Goal: Contribute content

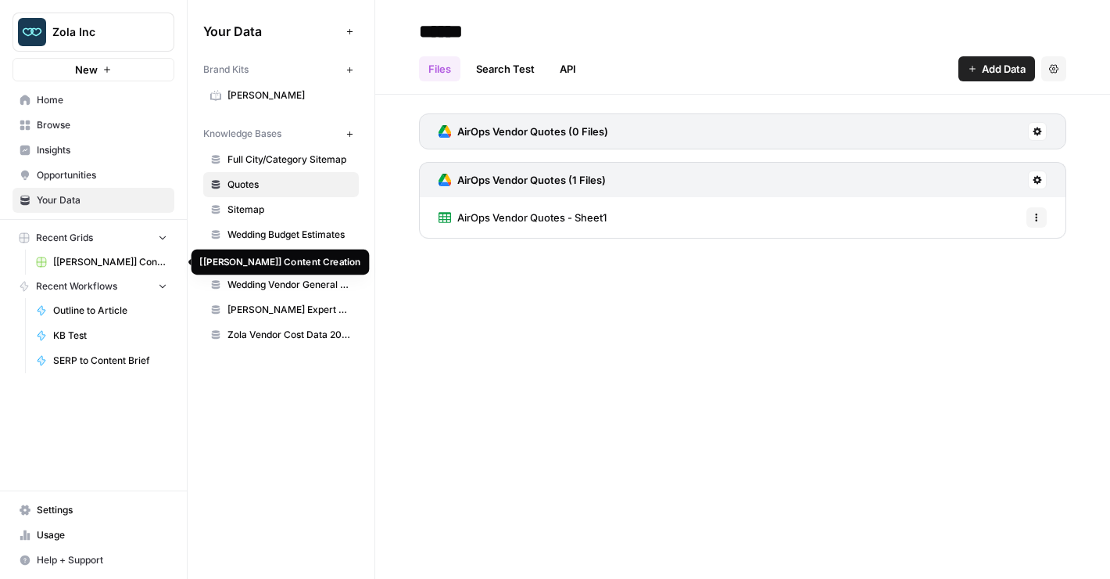
click at [96, 255] on span "[[PERSON_NAME]] Content Creation" at bounding box center [110, 262] width 114 height 14
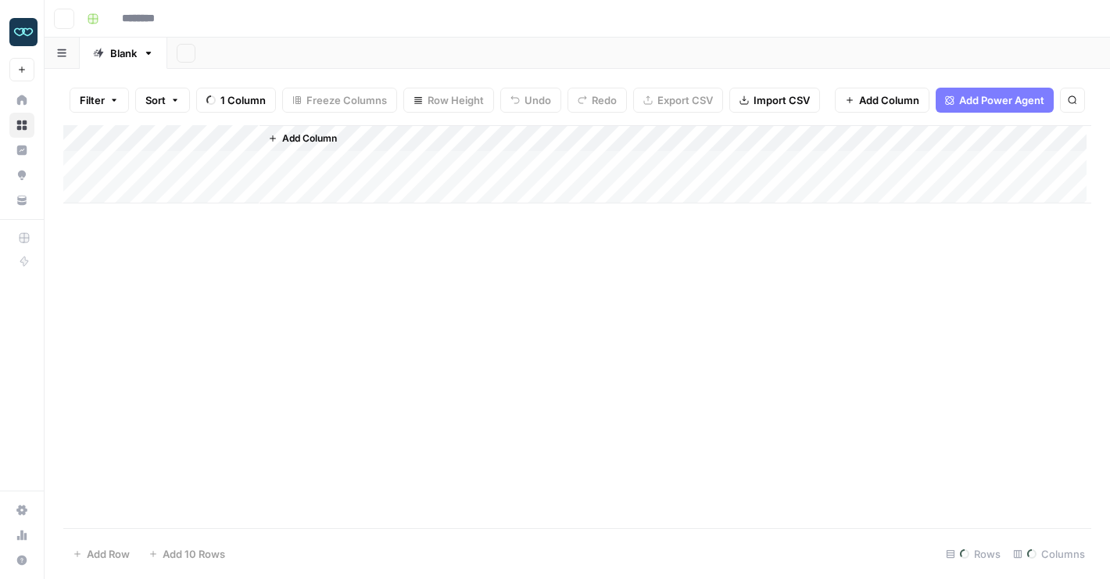
type input "**********"
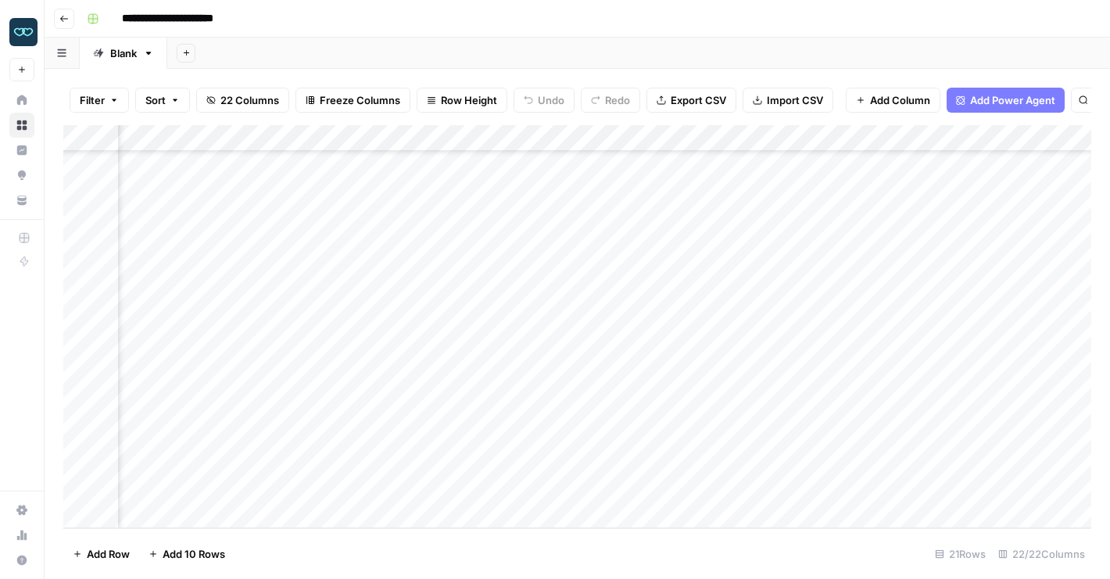
scroll to position [207, 1464]
click at [622, 353] on div "Add Column" at bounding box center [577, 326] width 1028 height 403
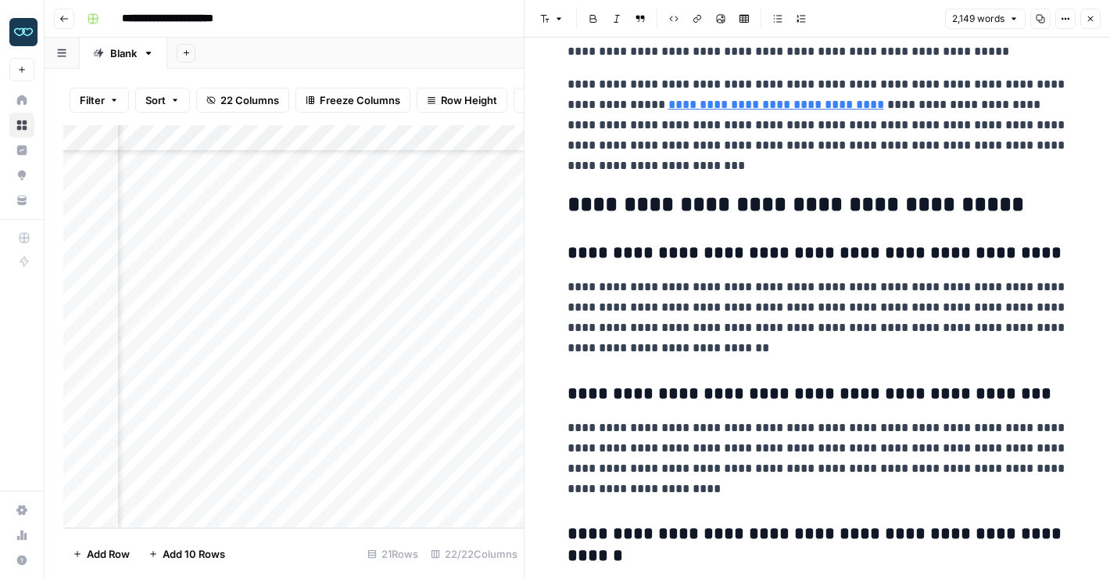
scroll to position [5296, 0]
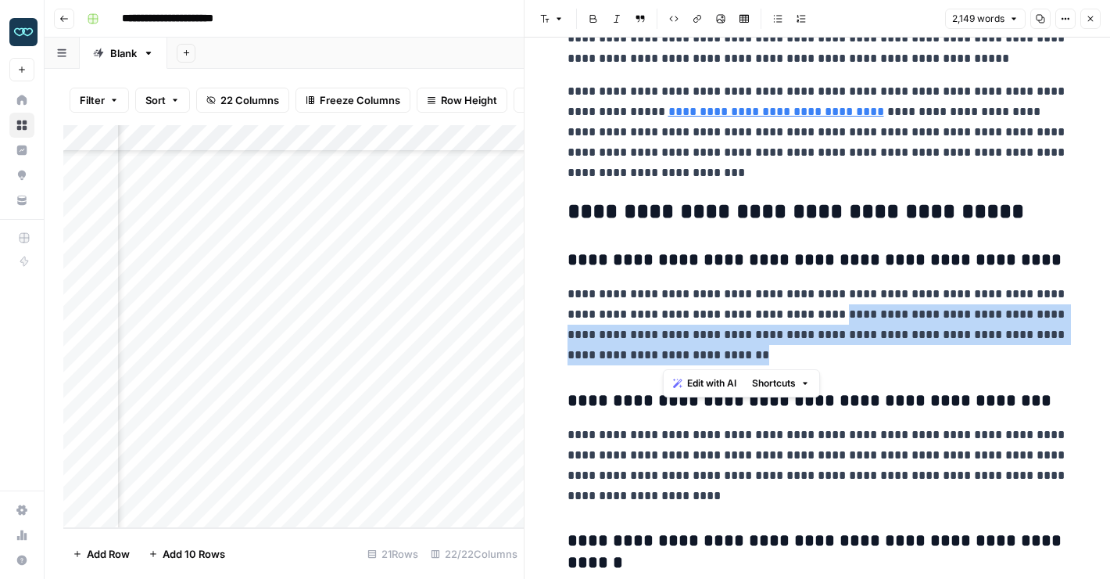
drag, startPoint x: 795, startPoint y: 315, endPoint x: 803, endPoint y: 349, distance: 34.5
click at [803, 349] on p "**********" at bounding box center [818, 324] width 500 height 81
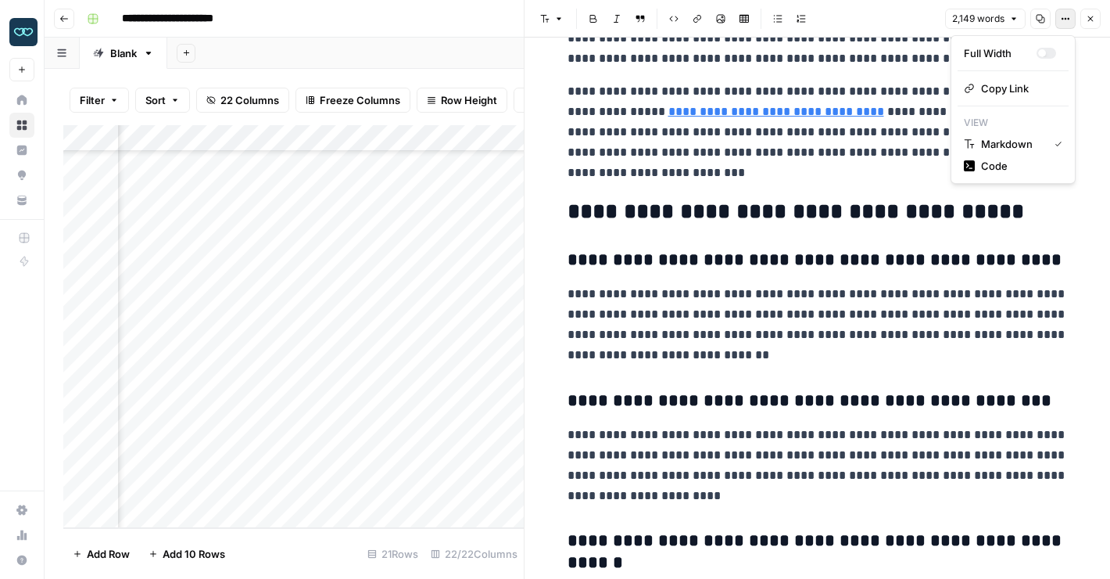
click at [1061, 21] on icon "button" at bounding box center [1065, 18] width 9 height 9
click at [1009, 161] on span "Code" at bounding box center [1018, 166] width 75 height 16
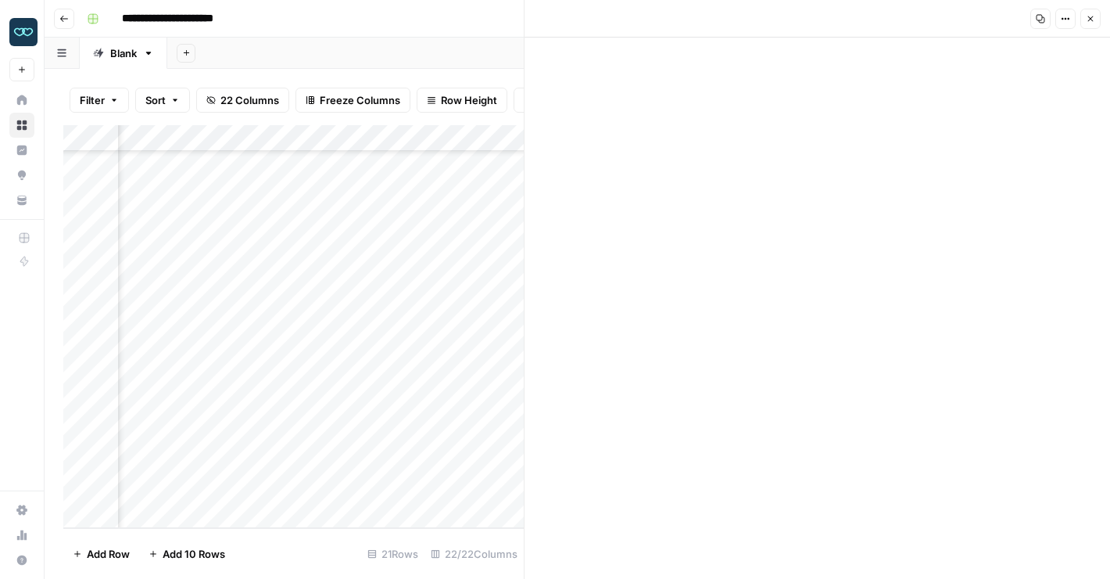
scroll to position [4019, 0]
drag, startPoint x: 774, startPoint y: 210, endPoint x: 796, endPoint y: 242, distance: 38.8
